Goal: Find specific page/section: Find specific page/section

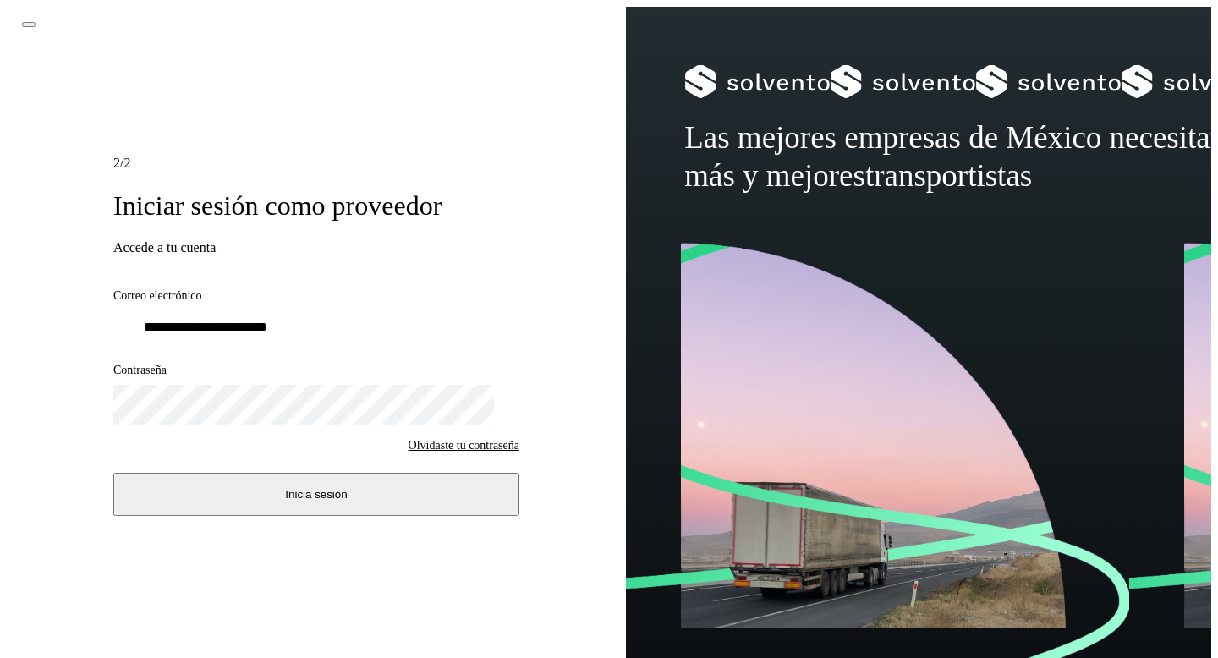
click at [326, 479] on button "Inicia sesión" at bounding box center [316, 494] width 406 height 43
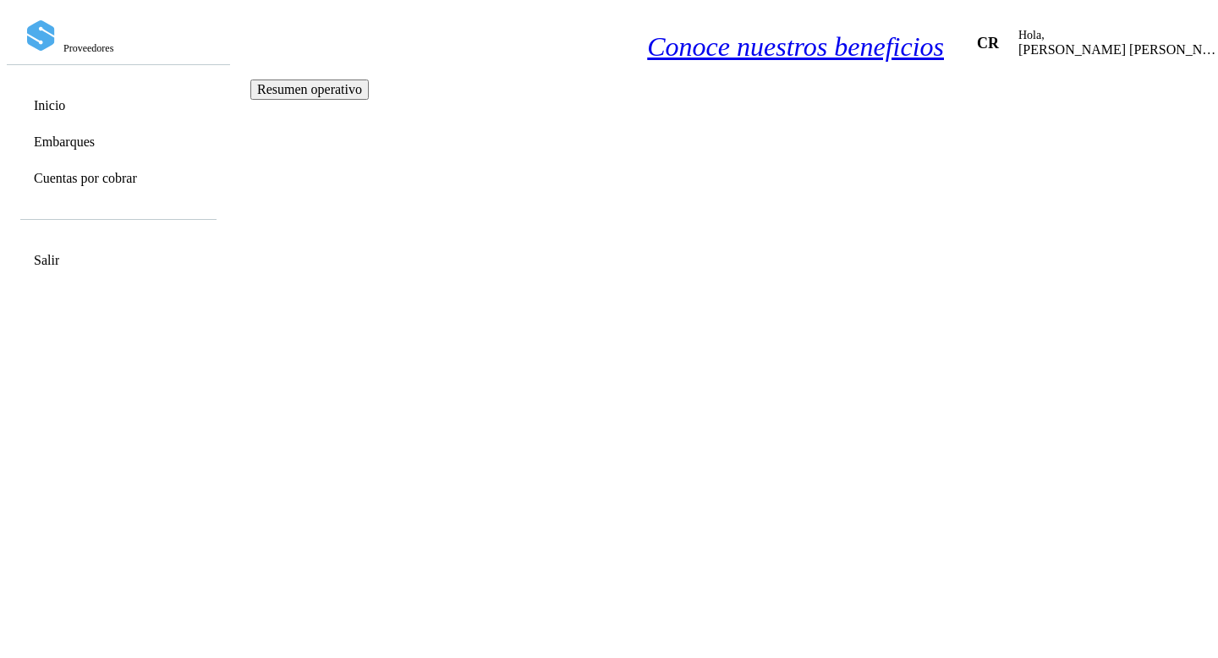
click at [97, 181] on link "Cuentas por cobrar" at bounding box center [85, 178] width 103 height 16
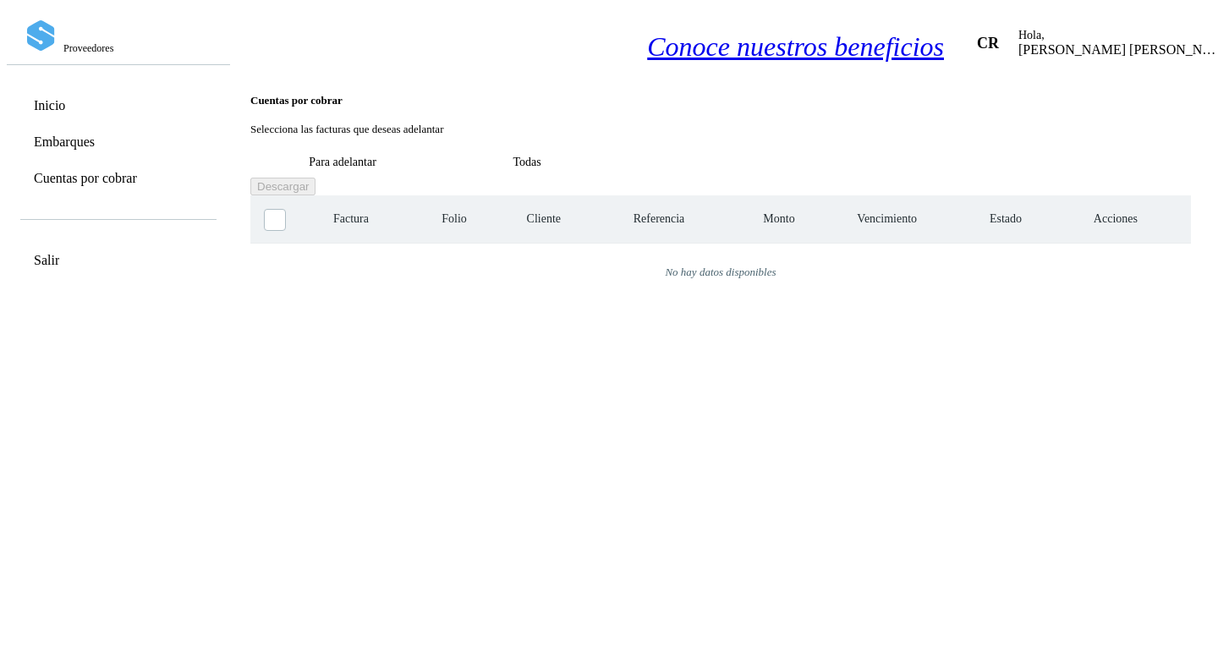
click at [619, 147] on button "Todas" at bounding box center [527, 162] width 184 height 31
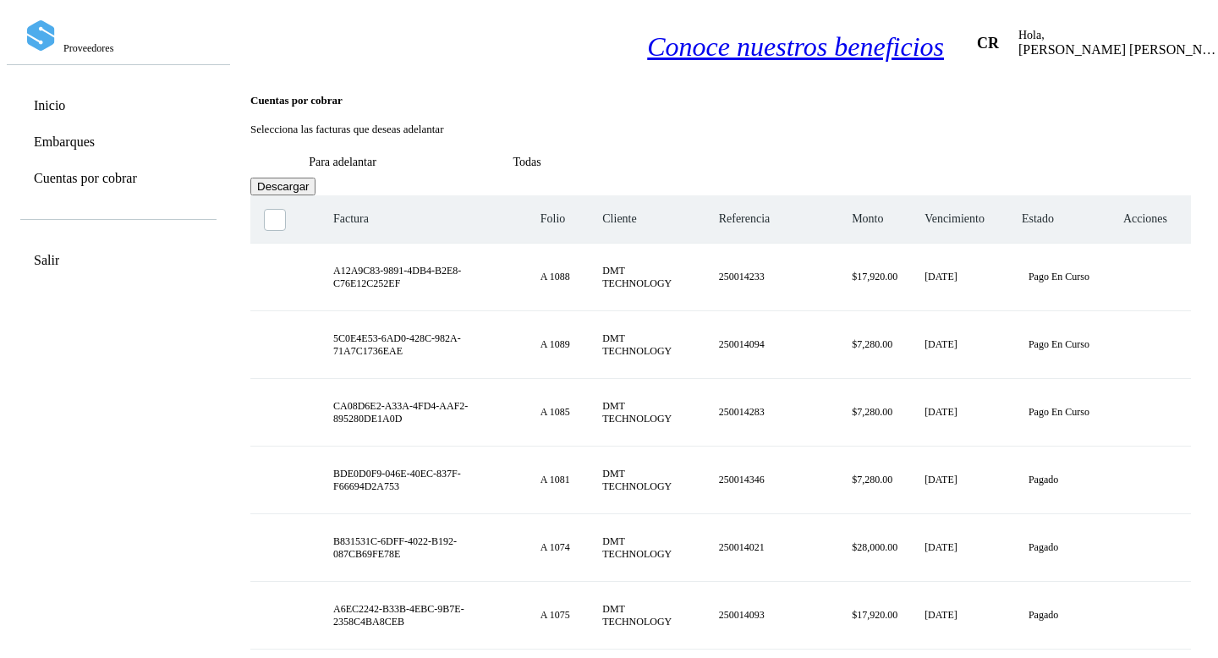
click at [58, 104] on link "Inicio" at bounding box center [49, 105] width 31 height 16
